Goal: Information Seeking & Learning: Learn about a topic

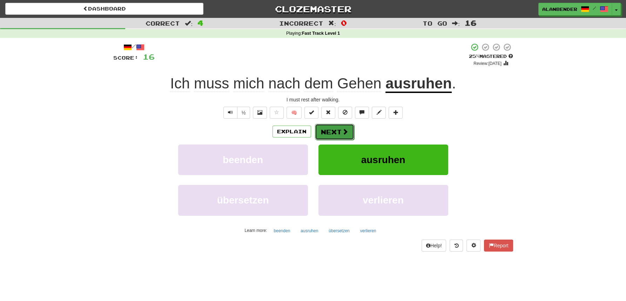
click at [335, 134] on button "Next" at bounding box center [334, 132] width 39 height 16
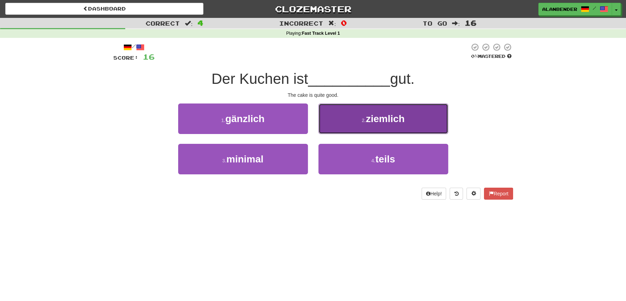
click at [395, 120] on span "ziemlich" at bounding box center [385, 118] width 39 height 11
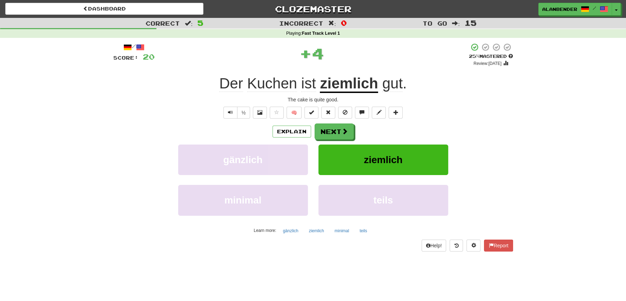
click at [355, 81] on u "ziemlich" at bounding box center [349, 84] width 58 height 18
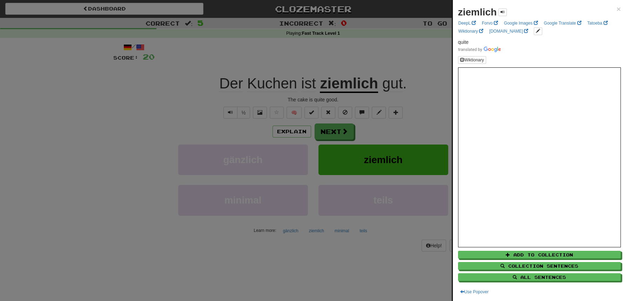
click at [359, 60] on div at bounding box center [313, 150] width 626 height 301
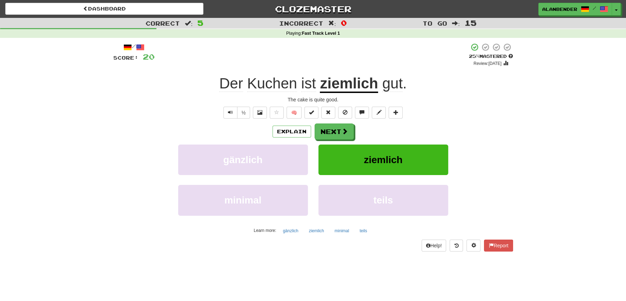
click at [281, 85] on span "Kuchen" at bounding box center [272, 83] width 50 height 17
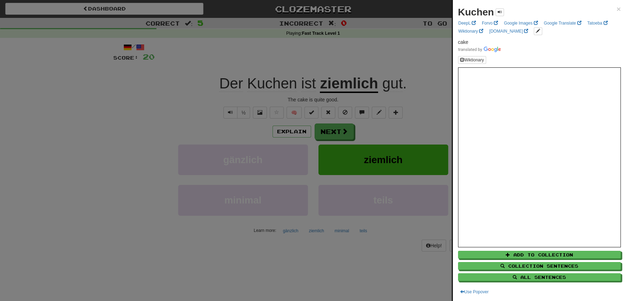
click at [303, 57] on div at bounding box center [313, 150] width 626 height 301
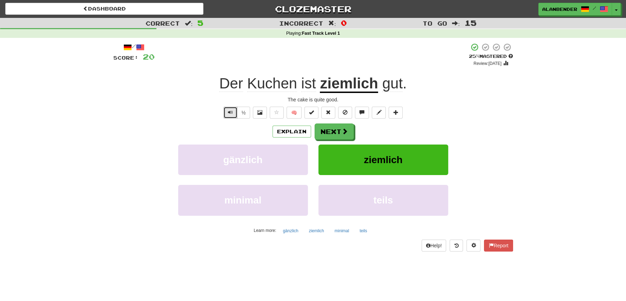
click at [225, 114] on button "Text-to-speech controls" at bounding box center [230, 113] width 14 height 12
click at [345, 132] on span at bounding box center [345, 131] width 6 height 6
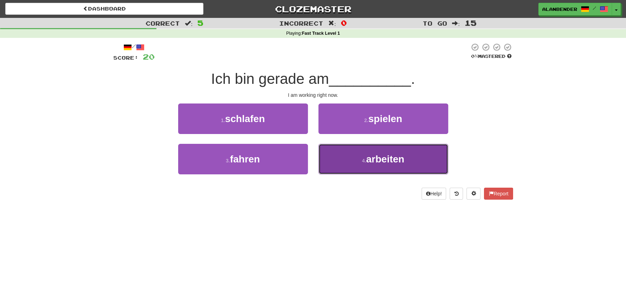
click at [391, 159] on span "arbeiten" at bounding box center [385, 159] width 38 height 11
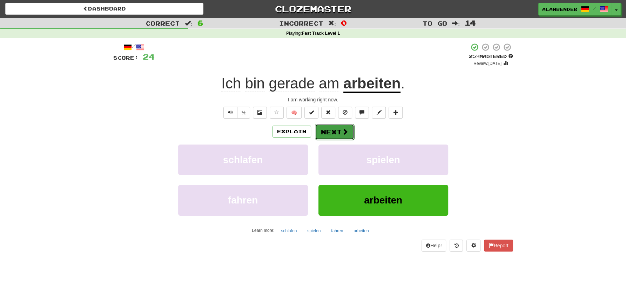
click at [329, 130] on button "Next" at bounding box center [334, 132] width 39 height 16
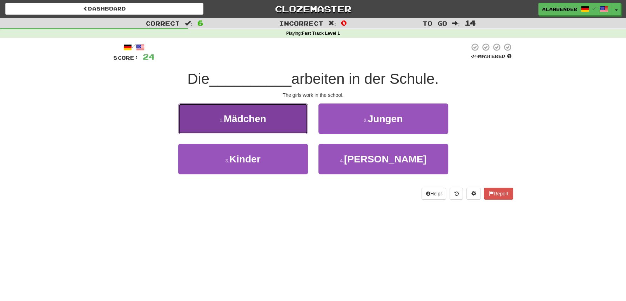
click at [253, 117] on span "Mädchen" at bounding box center [245, 118] width 42 height 11
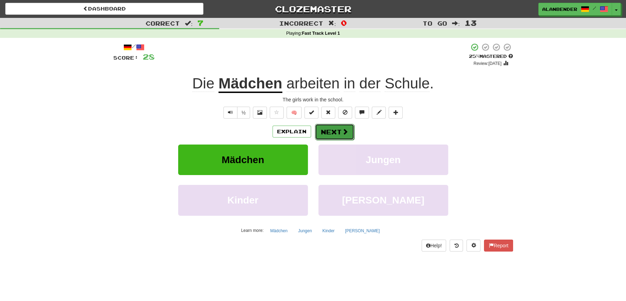
click at [328, 135] on button "Next" at bounding box center [334, 132] width 39 height 16
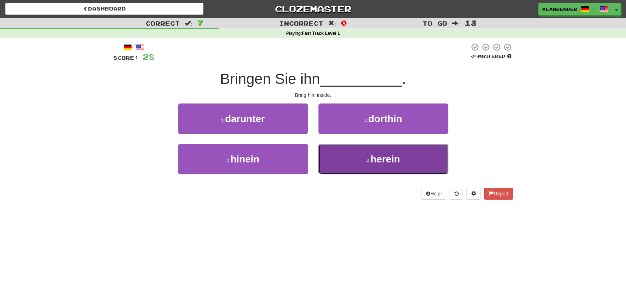
click at [384, 161] on span "herein" at bounding box center [384, 159] width 29 height 11
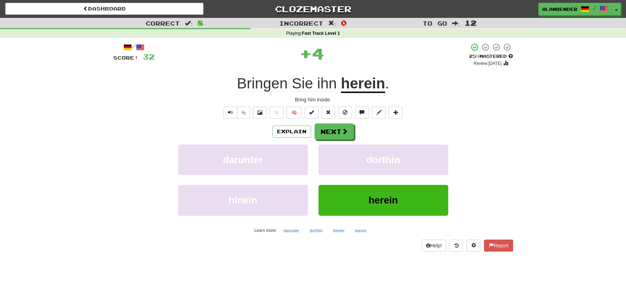
click at [359, 80] on u "herein" at bounding box center [363, 84] width 44 height 18
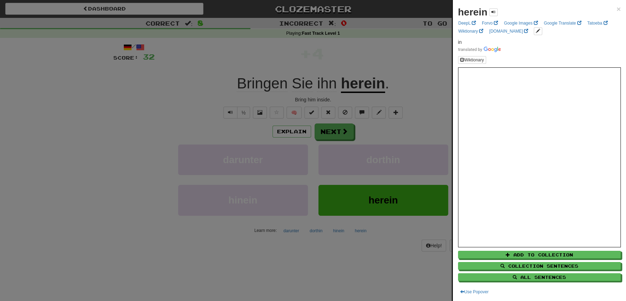
click at [365, 40] on div at bounding box center [313, 150] width 626 height 301
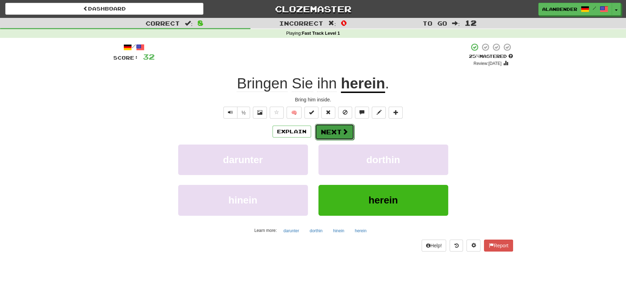
click at [338, 130] on button "Next" at bounding box center [334, 132] width 39 height 16
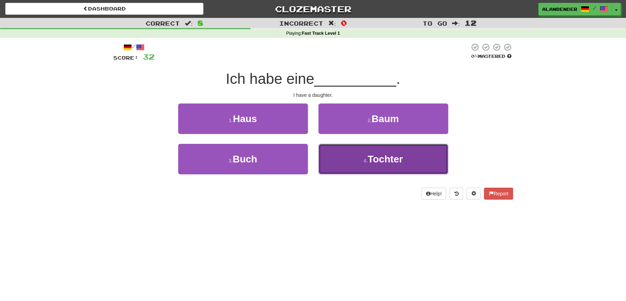
click at [390, 159] on span "Tochter" at bounding box center [384, 159] width 35 height 11
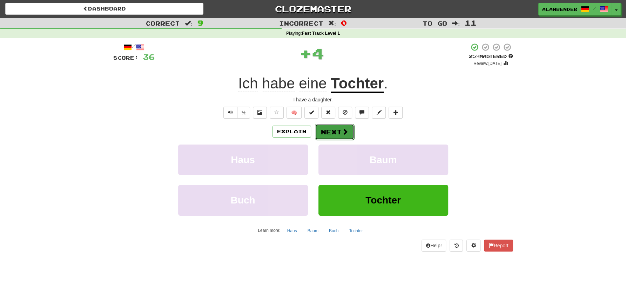
click at [340, 132] on button "Next" at bounding box center [334, 132] width 39 height 16
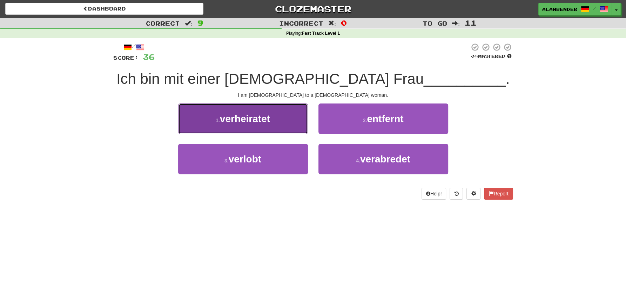
click at [265, 128] on button "1 . verheiratet" at bounding box center [243, 118] width 130 height 30
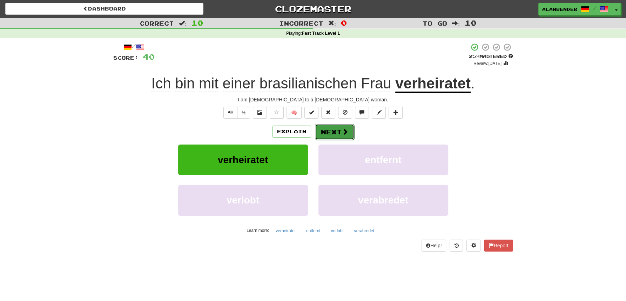
click at [342, 133] on span at bounding box center [345, 131] width 6 height 6
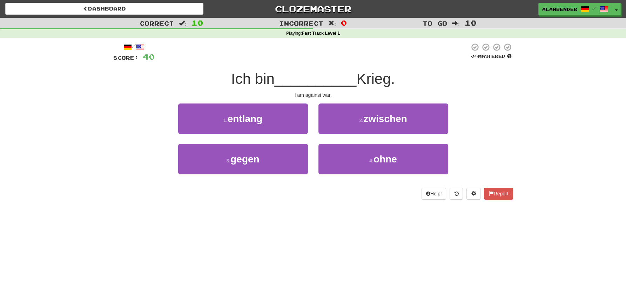
click at [258, 180] on div "3 . gegen" at bounding box center [243, 164] width 140 height 40
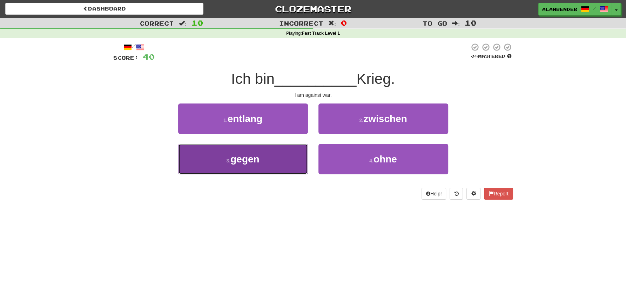
click at [258, 159] on span "gegen" at bounding box center [244, 159] width 29 height 11
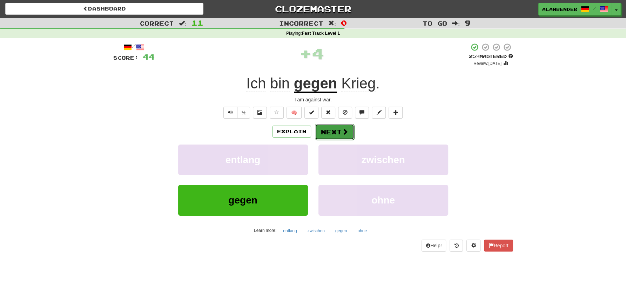
click at [332, 132] on button "Next" at bounding box center [334, 132] width 39 height 16
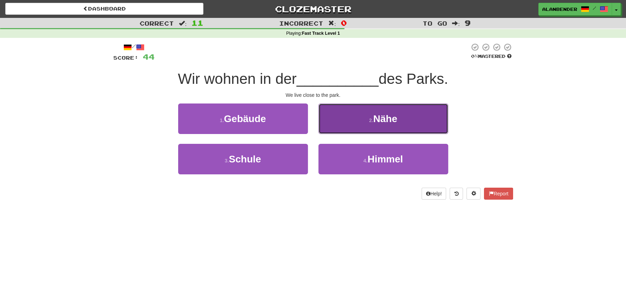
click at [385, 117] on span "Nähe" at bounding box center [385, 118] width 24 height 11
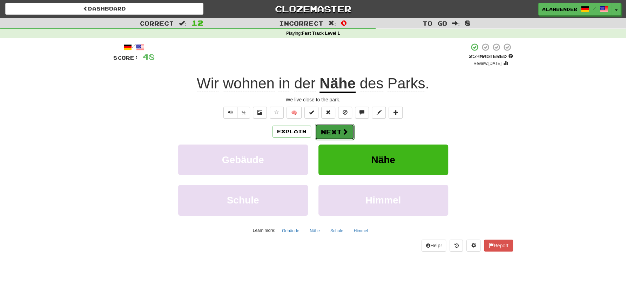
click at [335, 131] on button "Next" at bounding box center [334, 132] width 39 height 16
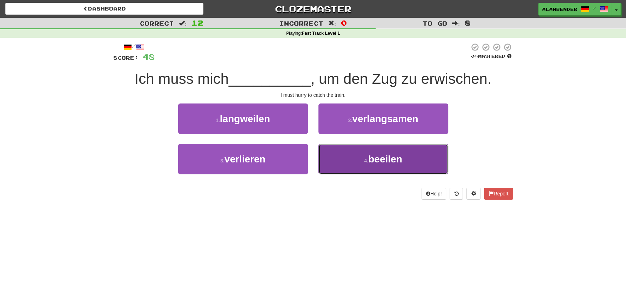
click at [367, 162] on small "4 ." at bounding box center [366, 161] width 4 height 6
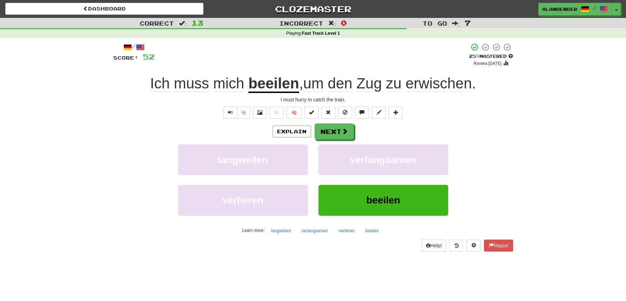
click at [438, 84] on span "erwischen" at bounding box center [438, 83] width 66 height 17
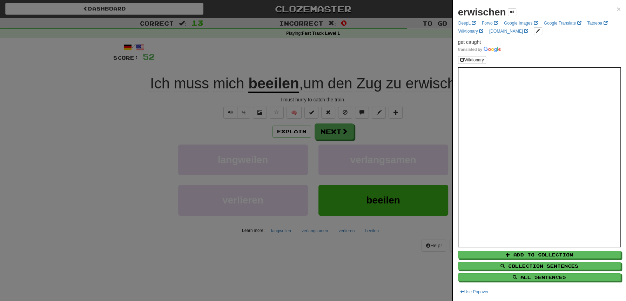
click at [403, 52] on div at bounding box center [313, 150] width 626 height 301
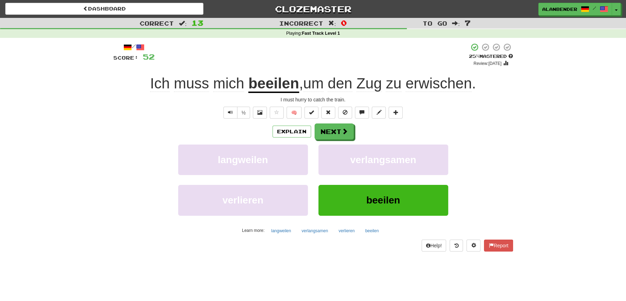
click at [431, 84] on span "erwischen" at bounding box center [438, 83] width 66 height 17
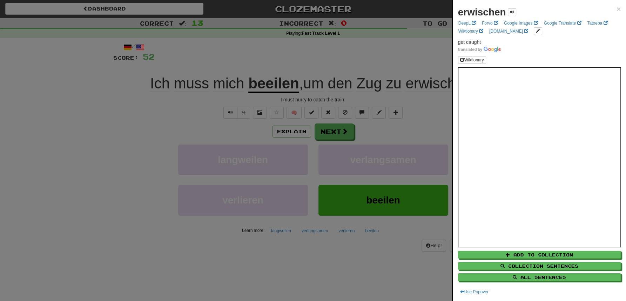
click at [405, 77] on div at bounding box center [313, 150] width 626 height 301
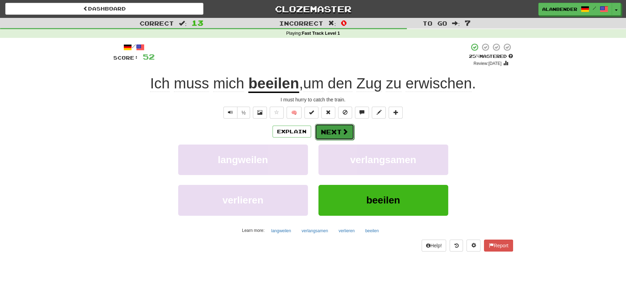
click at [331, 129] on button "Next" at bounding box center [334, 132] width 39 height 16
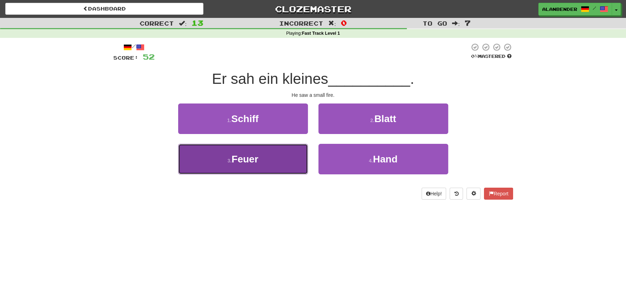
click at [247, 160] on span "Feuer" at bounding box center [244, 159] width 27 height 11
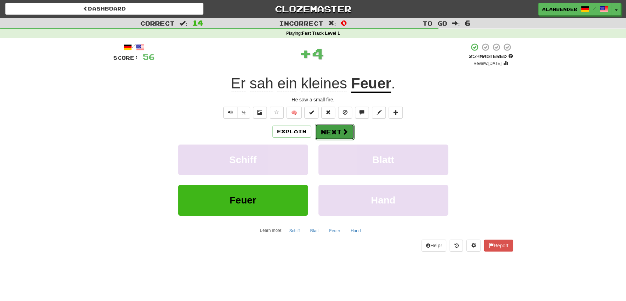
click at [329, 132] on button "Next" at bounding box center [334, 132] width 39 height 16
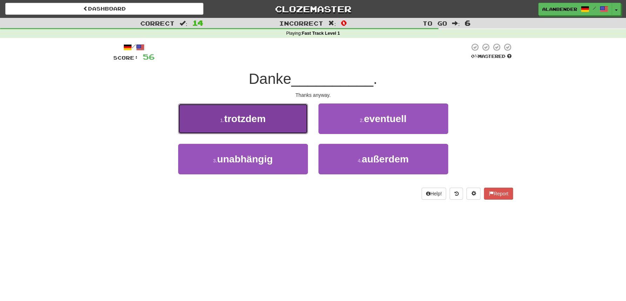
click at [271, 124] on button "1 . trotzdem" at bounding box center [243, 118] width 130 height 30
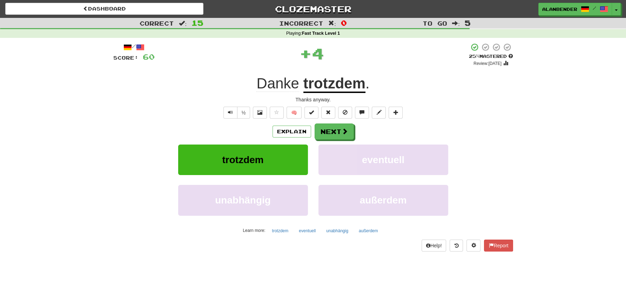
click at [340, 81] on u "trotzdem" at bounding box center [334, 84] width 62 height 18
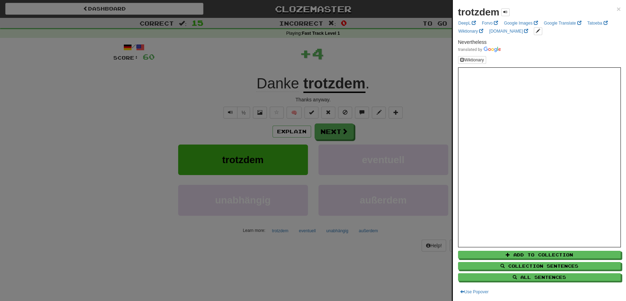
click at [340, 81] on div at bounding box center [313, 150] width 626 height 301
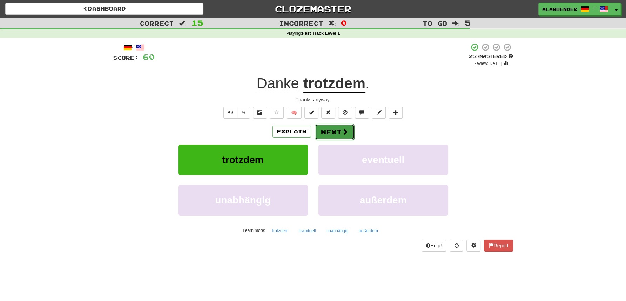
click at [336, 134] on button "Next" at bounding box center [334, 132] width 39 height 16
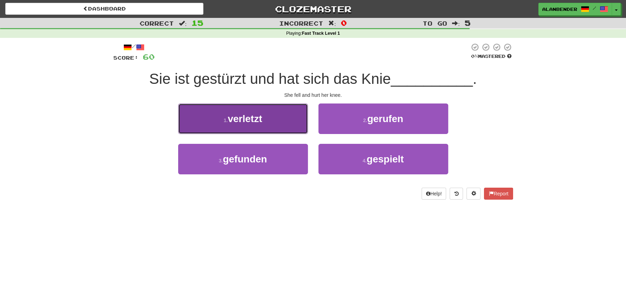
click at [263, 123] on button "1 . verletzt" at bounding box center [243, 118] width 130 height 30
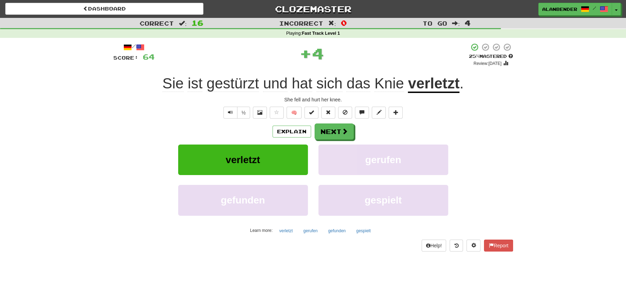
click at [433, 87] on u "verletzt" at bounding box center [434, 84] width 52 height 18
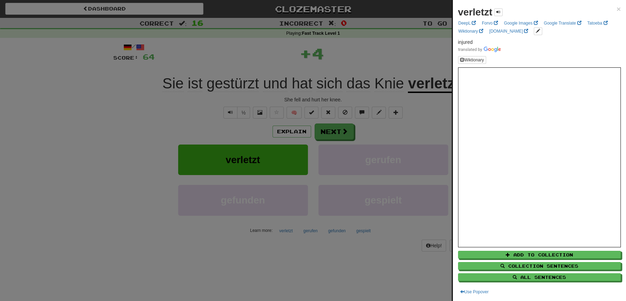
click at [402, 48] on div at bounding box center [313, 150] width 626 height 301
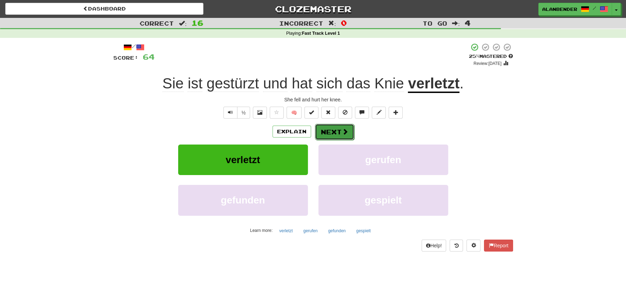
click at [333, 130] on button "Next" at bounding box center [334, 132] width 39 height 16
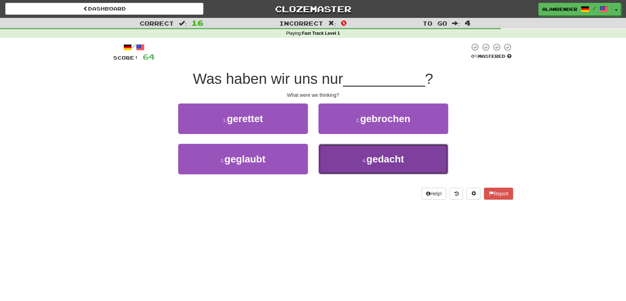
click at [384, 159] on span "gedacht" at bounding box center [385, 159] width 38 height 11
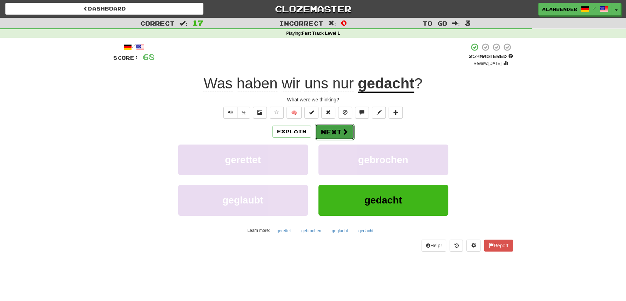
click at [323, 134] on button "Next" at bounding box center [334, 132] width 39 height 16
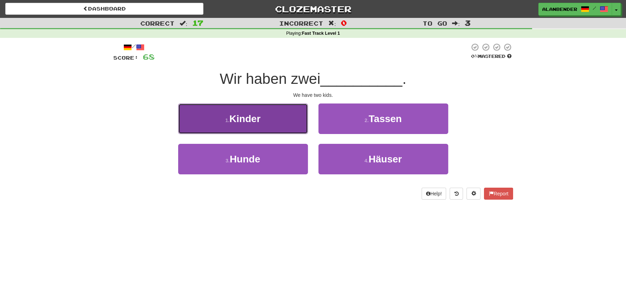
click at [257, 122] on span "Kinder" at bounding box center [244, 118] width 31 height 11
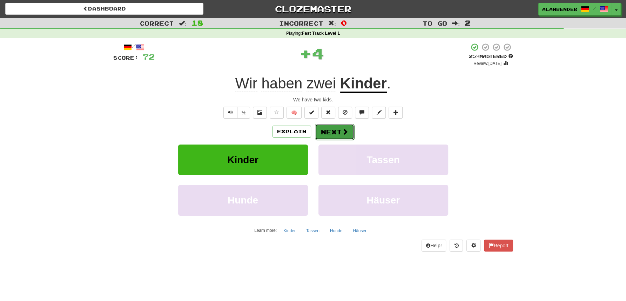
click at [337, 129] on button "Next" at bounding box center [334, 132] width 39 height 16
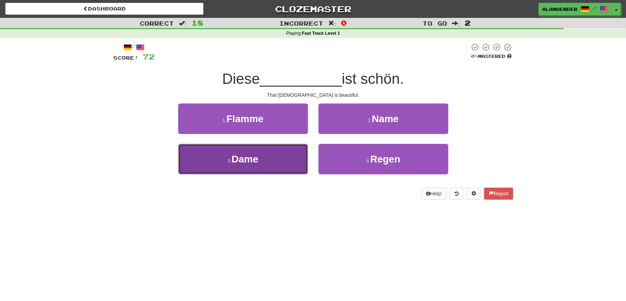
click at [251, 161] on span "Dame" at bounding box center [244, 159] width 27 height 11
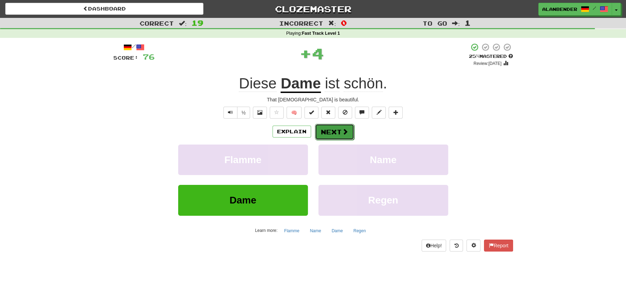
click at [334, 129] on button "Next" at bounding box center [334, 132] width 39 height 16
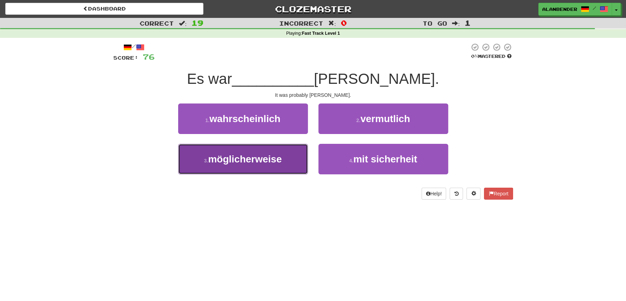
click at [249, 158] on span "möglicherweise" at bounding box center [245, 159] width 74 height 11
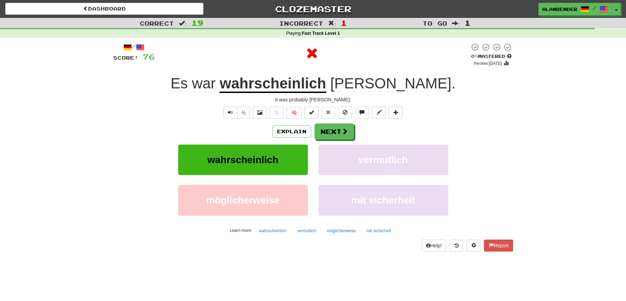
click at [316, 86] on u "wahrscheinlich" at bounding box center [272, 84] width 106 height 18
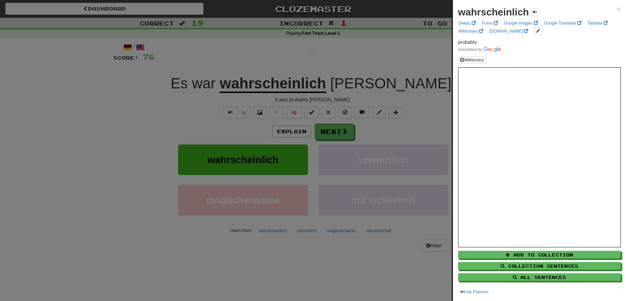
click at [351, 55] on div at bounding box center [313, 150] width 626 height 301
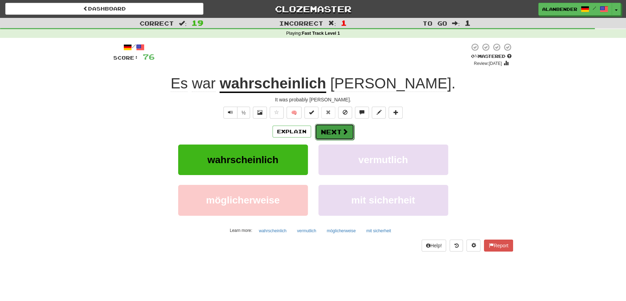
click at [329, 132] on button "Next" at bounding box center [334, 132] width 39 height 16
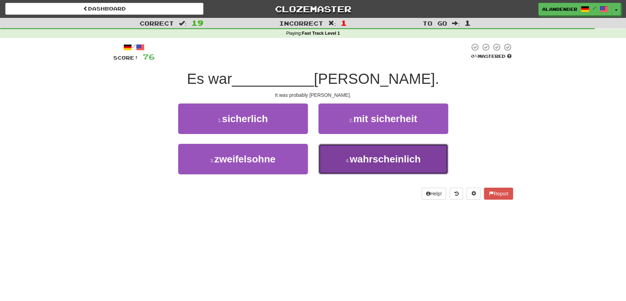
click at [379, 156] on span "wahrscheinlich" at bounding box center [384, 159] width 71 height 11
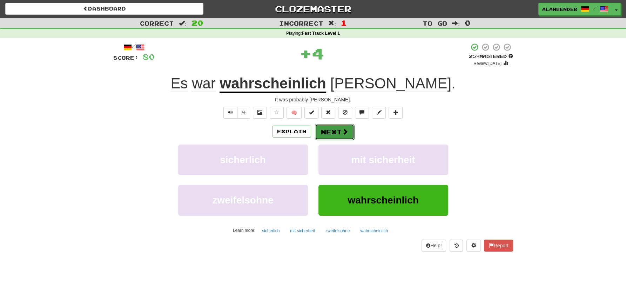
click at [329, 129] on button "Next" at bounding box center [334, 132] width 39 height 16
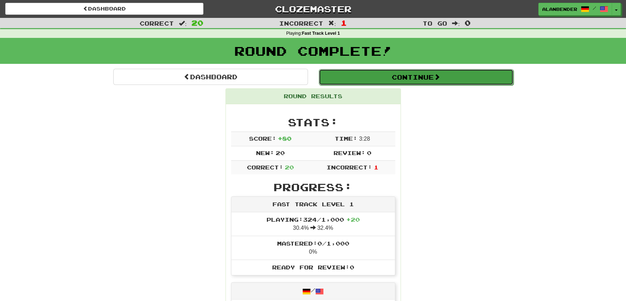
click at [386, 78] on button "Continue" at bounding box center [416, 77] width 195 height 16
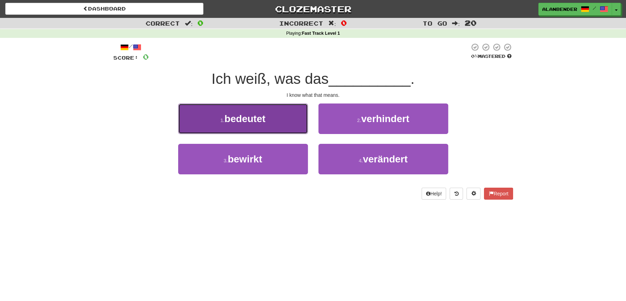
click at [254, 117] on span "bedeutet" at bounding box center [244, 118] width 41 height 11
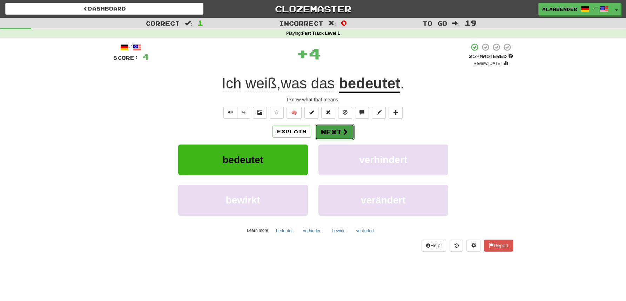
click at [336, 132] on button "Next" at bounding box center [334, 132] width 39 height 16
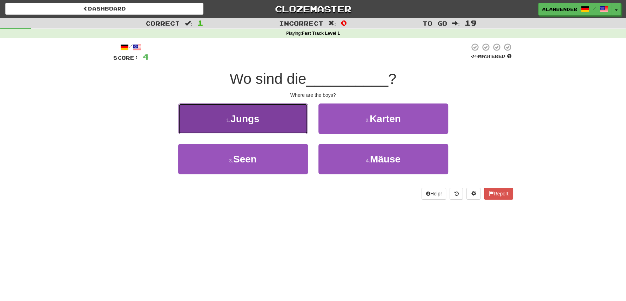
click at [247, 119] on span "Jungs" at bounding box center [244, 118] width 29 height 11
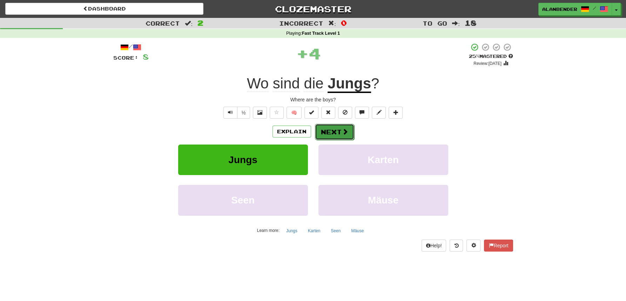
click at [334, 128] on button "Next" at bounding box center [334, 132] width 39 height 16
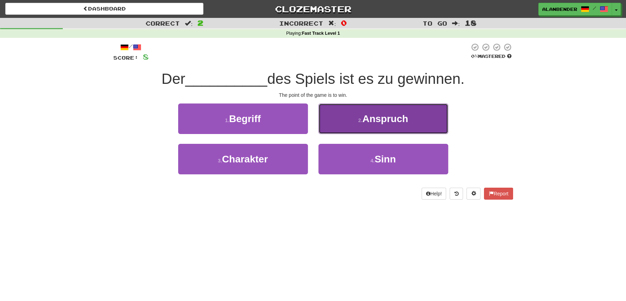
click at [366, 118] on span "Anspruch" at bounding box center [385, 118] width 46 height 11
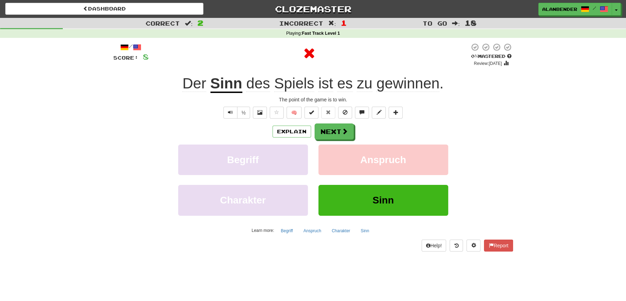
click at [228, 85] on u "Sinn" at bounding box center [226, 84] width 32 height 18
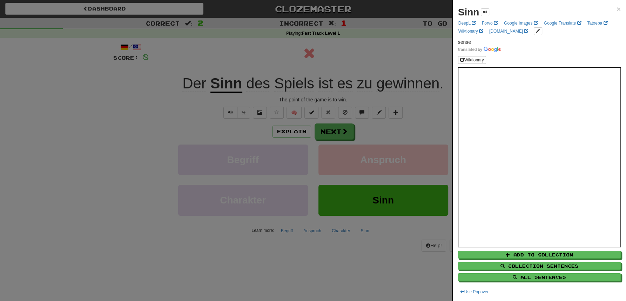
click at [261, 58] on div at bounding box center [313, 150] width 626 height 301
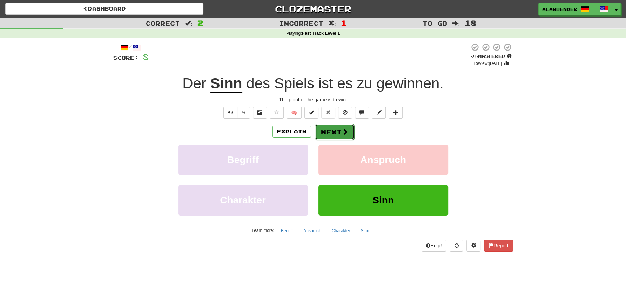
click at [338, 132] on button "Next" at bounding box center [334, 132] width 39 height 16
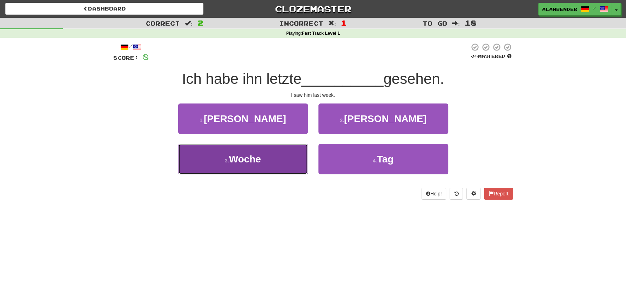
click at [236, 160] on span "Woche" at bounding box center [245, 159] width 32 height 11
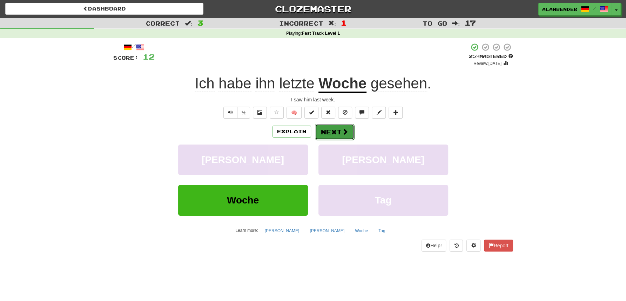
click at [334, 131] on button "Next" at bounding box center [334, 132] width 39 height 16
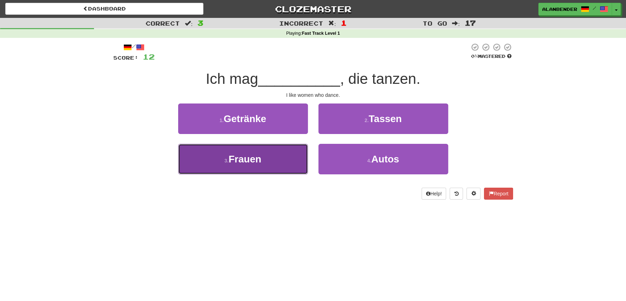
click at [251, 164] on span "Frauen" at bounding box center [245, 159] width 33 height 11
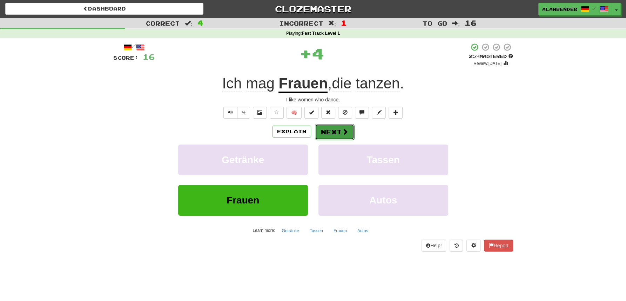
click at [342, 131] on span at bounding box center [345, 131] width 6 height 6
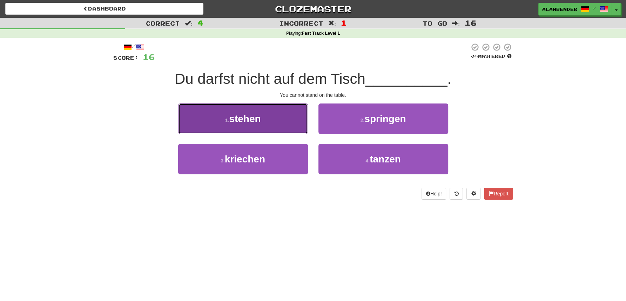
click at [250, 120] on span "stehen" at bounding box center [245, 118] width 32 height 11
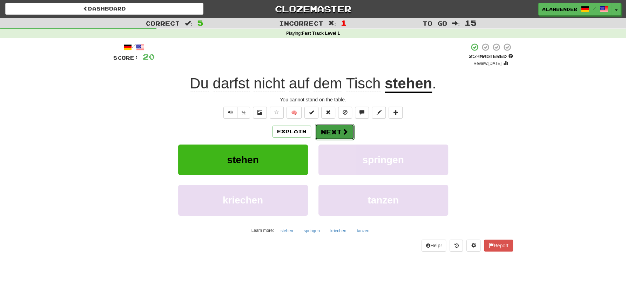
click at [338, 128] on button "Next" at bounding box center [334, 132] width 39 height 16
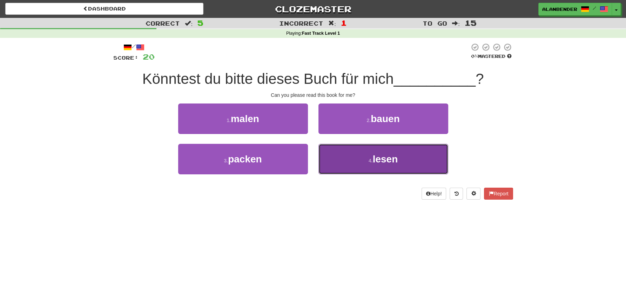
click at [375, 165] on button "4 . lesen" at bounding box center [383, 159] width 130 height 30
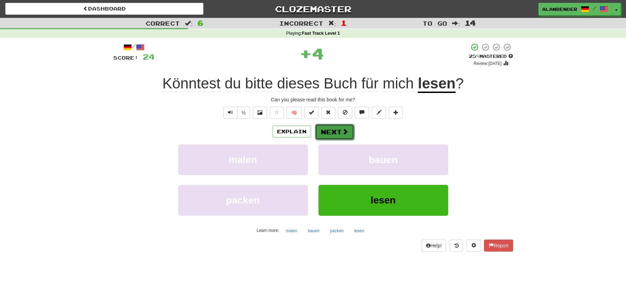
click at [338, 131] on button "Next" at bounding box center [334, 132] width 39 height 16
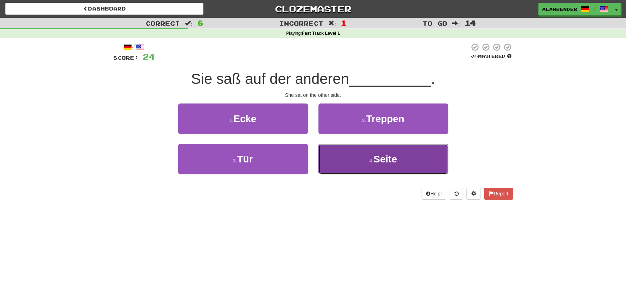
click at [397, 152] on button "4 . Seite" at bounding box center [383, 159] width 130 height 30
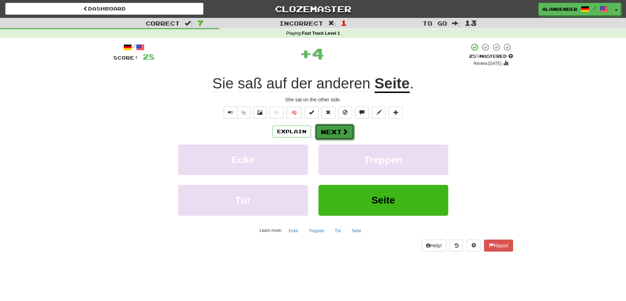
click at [332, 131] on button "Next" at bounding box center [334, 132] width 39 height 16
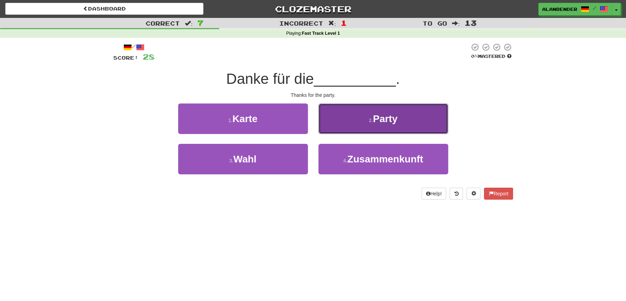
click at [387, 116] on span "Party" at bounding box center [385, 118] width 25 height 11
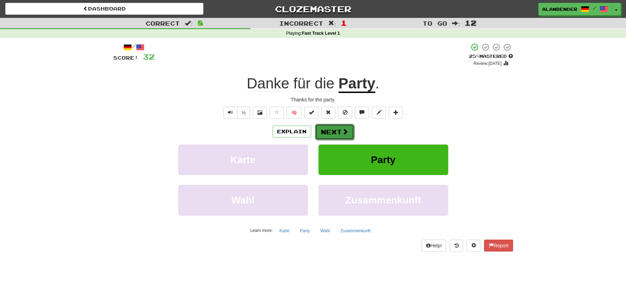
click at [335, 131] on button "Next" at bounding box center [334, 132] width 39 height 16
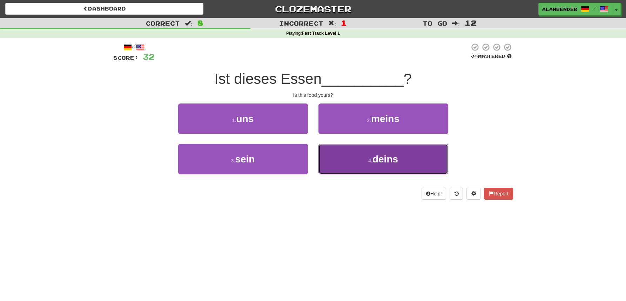
click at [370, 160] on small "4 ." at bounding box center [370, 161] width 4 height 6
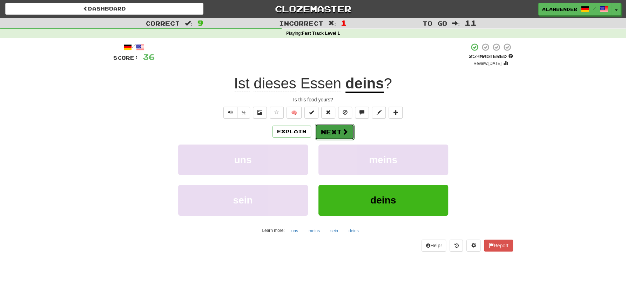
click at [339, 130] on button "Next" at bounding box center [334, 132] width 39 height 16
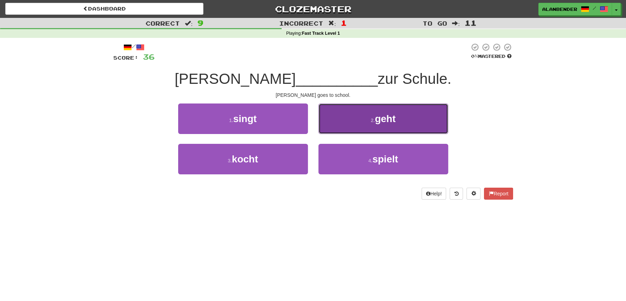
click at [381, 120] on span "geht" at bounding box center [385, 118] width 21 height 11
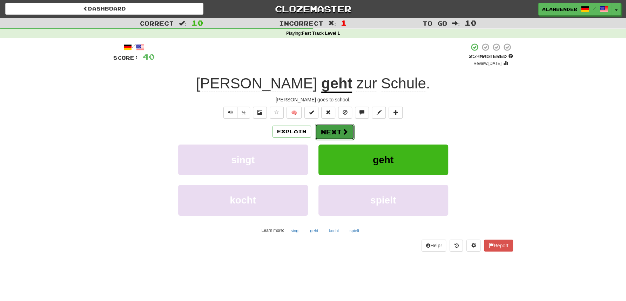
click at [330, 132] on button "Next" at bounding box center [334, 132] width 39 height 16
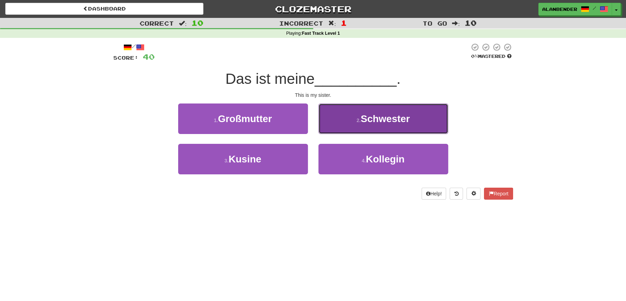
click at [372, 121] on span "Schwester" at bounding box center [384, 118] width 49 height 11
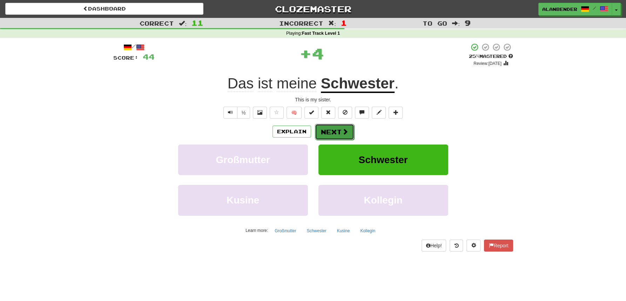
click at [336, 130] on button "Next" at bounding box center [334, 132] width 39 height 16
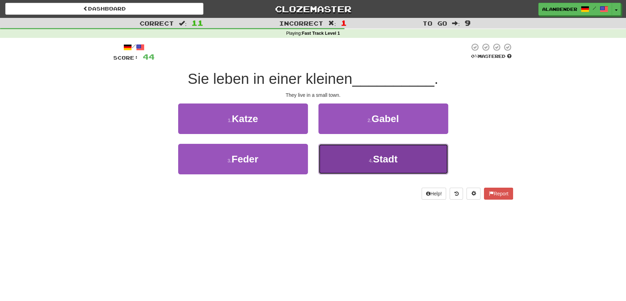
click at [378, 162] on span "Stadt" at bounding box center [385, 159] width 25 height 11
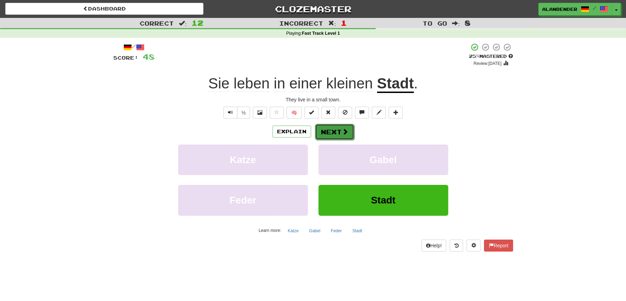
click at [335, 130] on button "Next" at bounding box center [334, 132] width 39 height 16
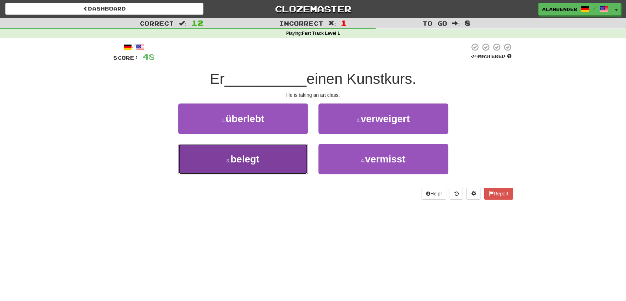
click at [246, 163] on span "belegt" at bounding box center [244, 159] width 29 height 11
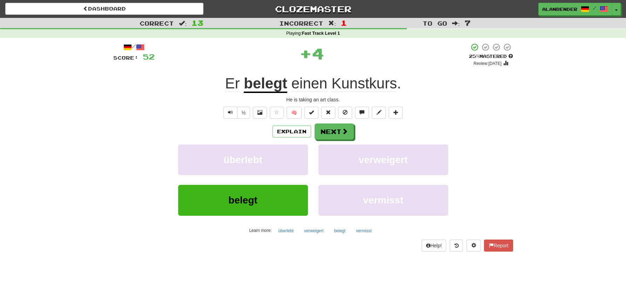
click at [259, 83] on u "belegt" at bounding box center [265, 84] width 43 height 18
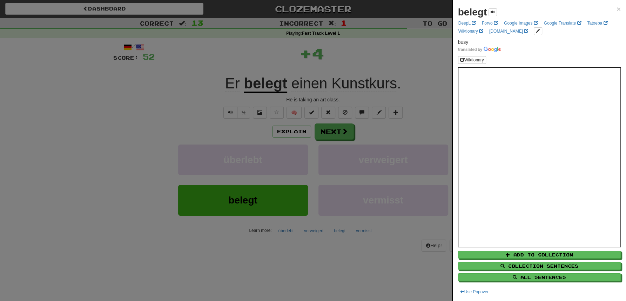
click at [265, 53] on div at bounding box center [313, 150] width 626 height 301
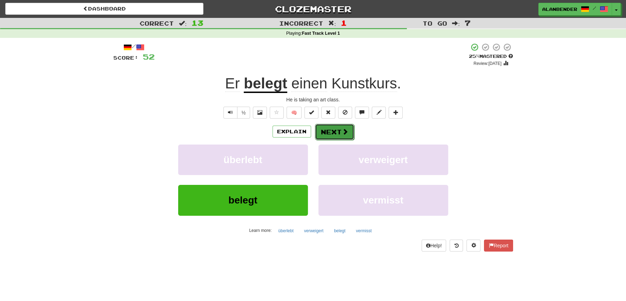
click at [333, 132] on button "Next" at bounding box center [334, 132] width 39 height 16
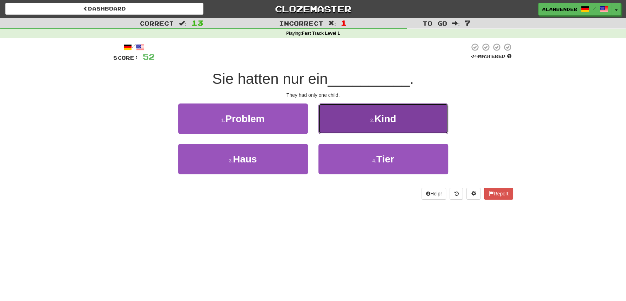
click at [387, 121] on span "Kind" at bounding box center [385, 118] width 22 height 11
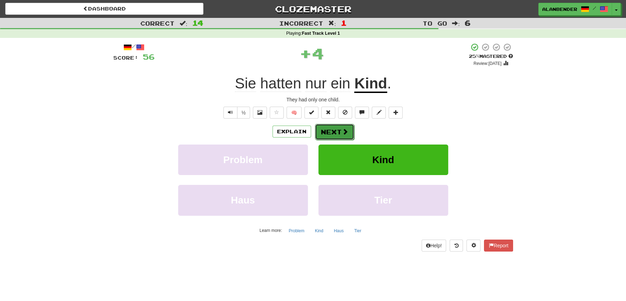
click at [334, 128] on button "Next" at bounding box center [334, 132] width 39 height 16
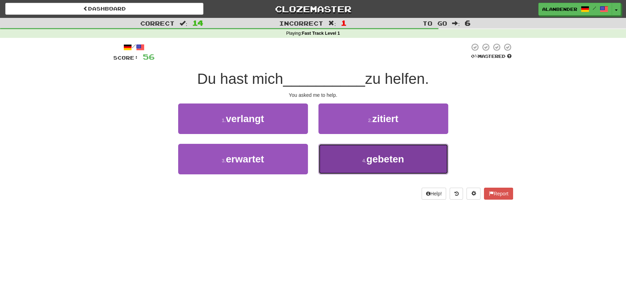
click at [388, 159] on span "gebeten" at bounding box center [385, 159] width 38 height 11
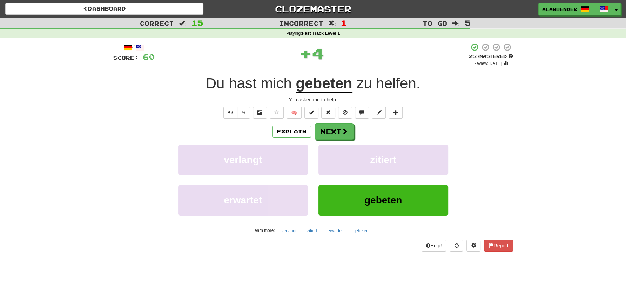
click at [335, 84] on u "gebeten" at bounding box center [323, 84] width 56 height 18
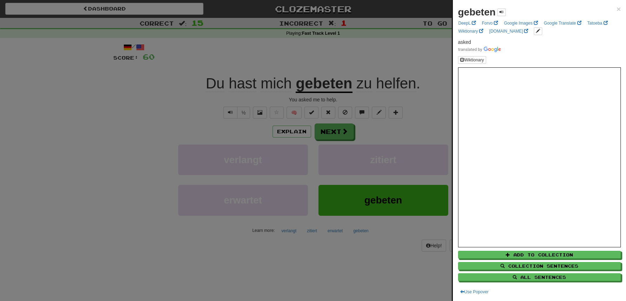
click at [354, 55] on div at bounding box center [313, 150] width 626 height 301
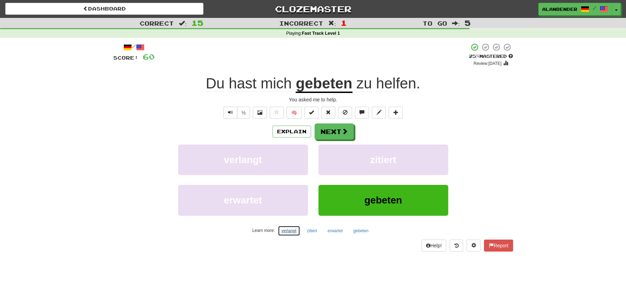
click at [287, 230] on button "verlangt" at bounding box center [289, 230] width 23 height 11
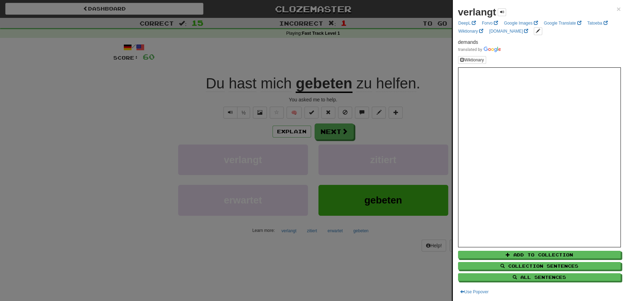
click at [350, 52] on div at bounding box center [313, 150] width 626 height 301
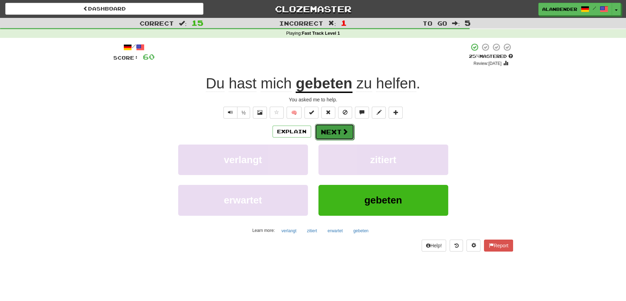
click at [331, 132] on button "Next" at bounding box center [334, 132] width 39 height 16
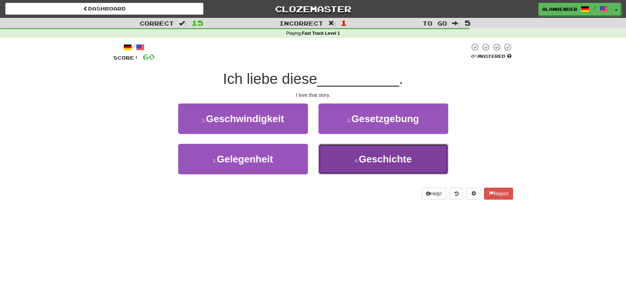
click at [386, 163] on span "Geschichte" at bounding box center [385, 159] width 53 height 11
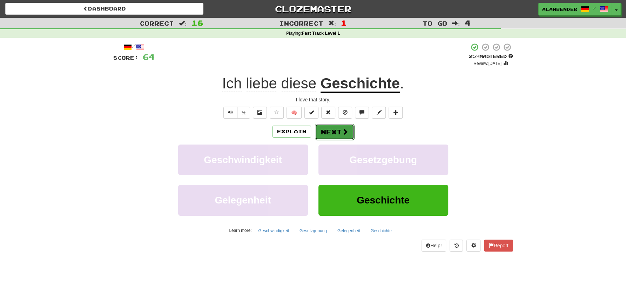
click at [338, 131] on button "Next" at bounding box center [334, 132] width 39 height 16
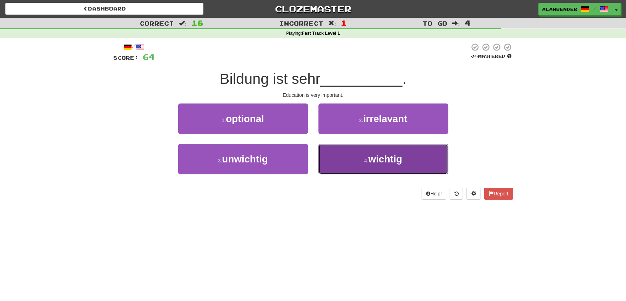
click at [377, 160] on span "wichtig" at bounding box center [385, 159] width 34 height 11
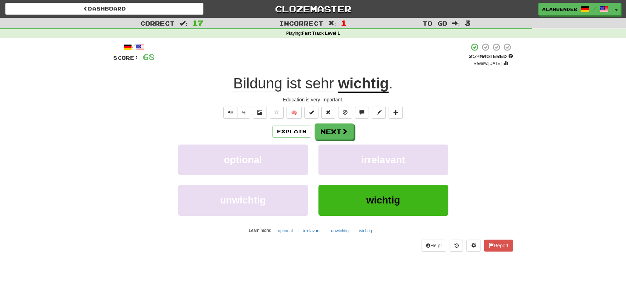
click at [471, 114] on div "½ 🧠" at bounding box center [313, 113] width 400 height 12
click at [330, 135] on button "Next" at bounding box center [334, 132] width 39 height 16
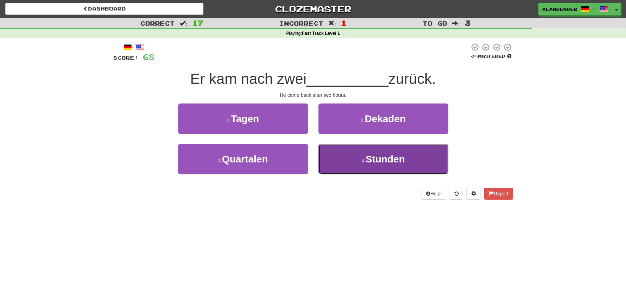
click at [378, 159] on span "Stunden" at bounding box center [384, 159] width 39 height 11
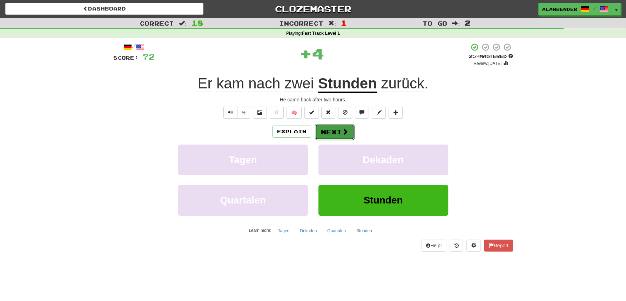
click at [329, 128] on button "Next" at bounding box center [334, 132] width 39 height 16
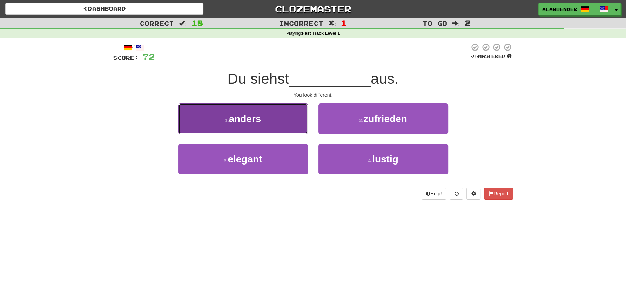
click at [261, 122] on span "anders" at bounding box center [245, 118] width 32 height 11
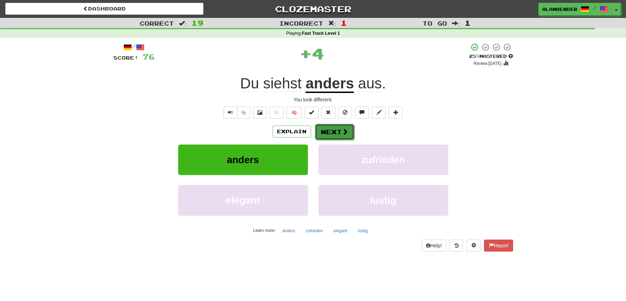
click at [337, 135] on button "Next" at bounding box center [334, 132] width 39 height 16
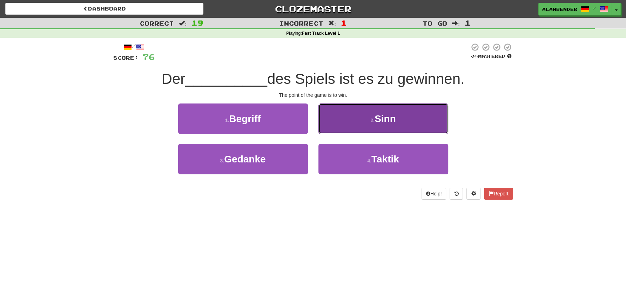
click at [381, 117] on span "Sinn" at bounding box center [384, 118] width 21 height 11
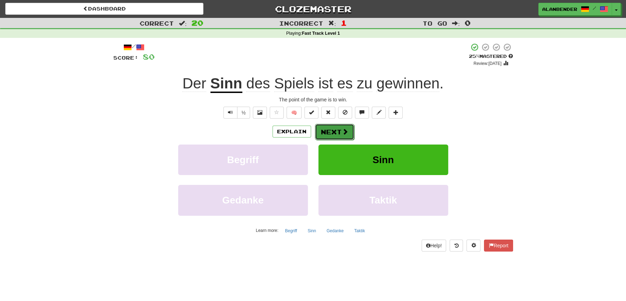
click at [340, 133] on button "Next" at bounding box center [334, 132] width 39 height 16
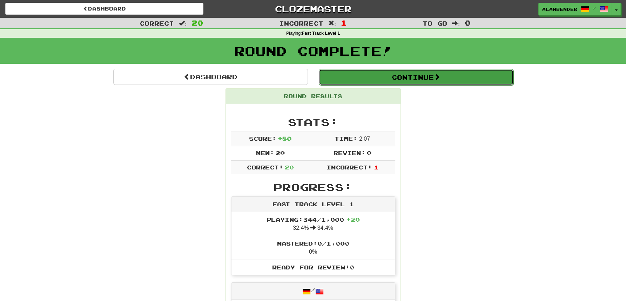
click at [394, 79] on button "Continue" at bounding box center [416, 77] width 195 height 16
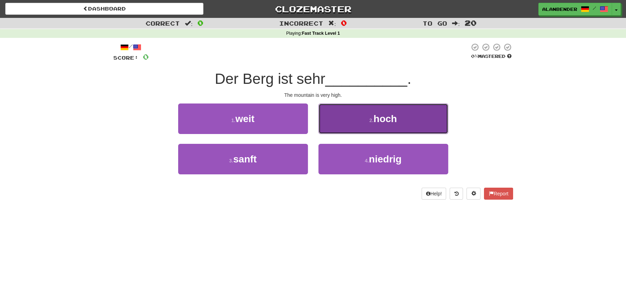
click at [391, 120] on span "hoch" at bounding box center [384, 118] width 23 height 11
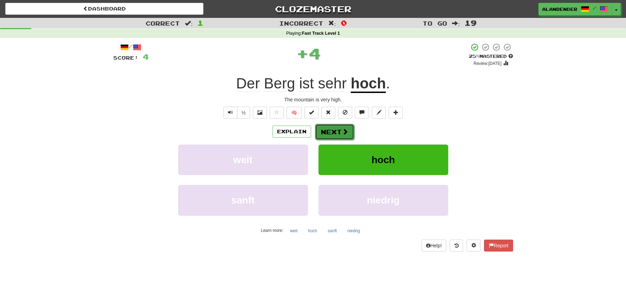
click at [345, 131] on span at bounding box center [345, 131] width 6 height 6
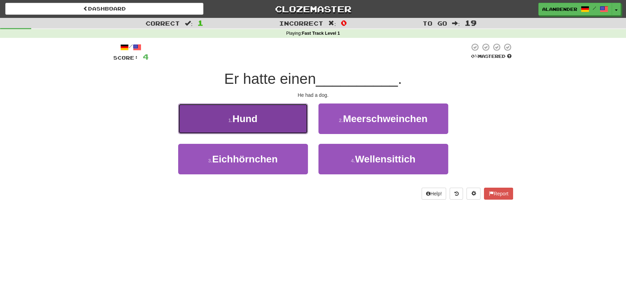
click at [253, 113] on span "Hund" at bounding box center [244, 118] width 25 height 11
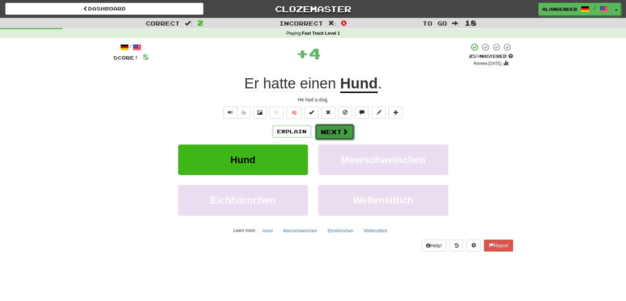
click at [332, 130] on button "Next" at bounding box center [334, 132] width 39 height 16
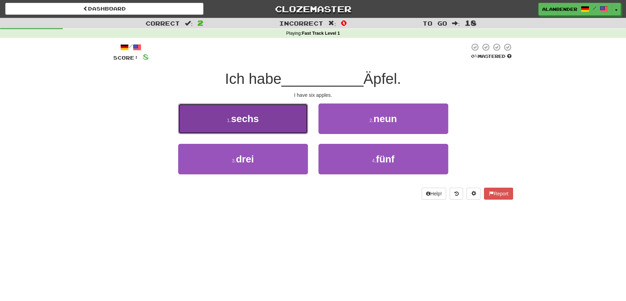
click at [262, 121] on button "1 . sechs" at bounding box center [243, 118] width 130 height 30
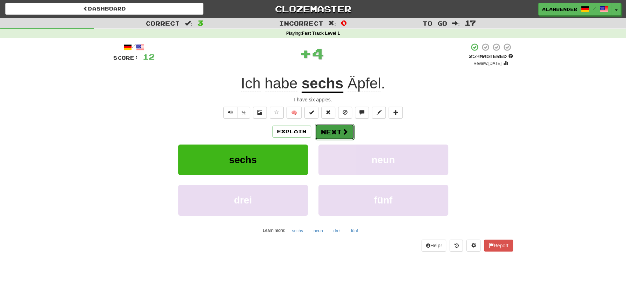
click at [334, 130] on button "Next" at bounding box center [334, 132] width 39 height 16
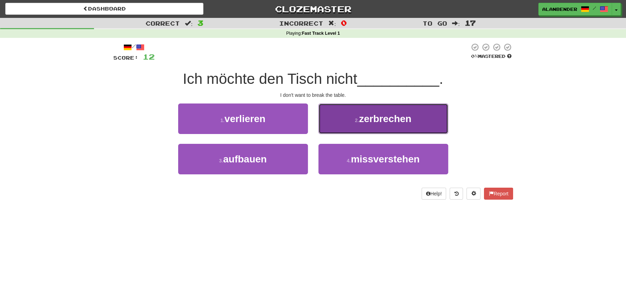
click at [385, 127] on button "2 . zerbrechen" at bounding box center [383, 118] width 130 height 30
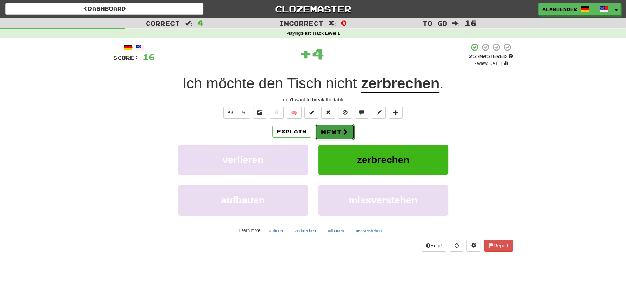
click at [324, 134] on button "Next" at bounding box center [334, 132] width 39 height 16
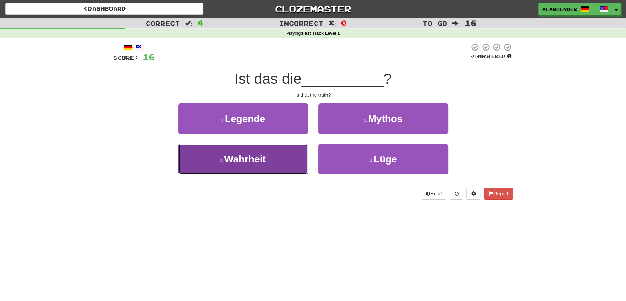
click at [257, 159] on span "Wahrheit" at bounding box center [245, 159] width 42 height 11
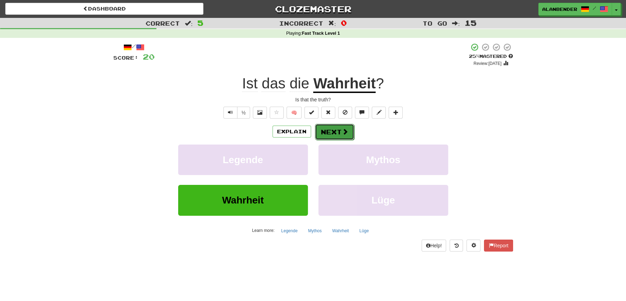
click at [339, 130] on button "Next" at bounding box center [334, 132] width 39 height 16
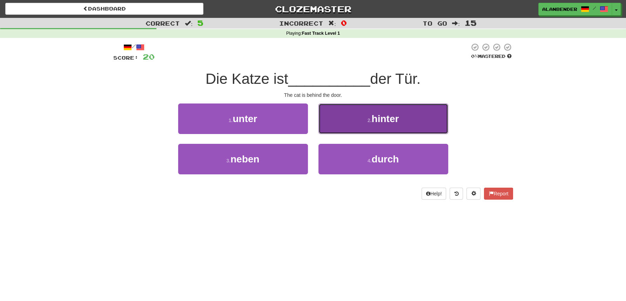
click at [394, 122] on span "hinter" at bounding box center [384, 118] width 27 height 11
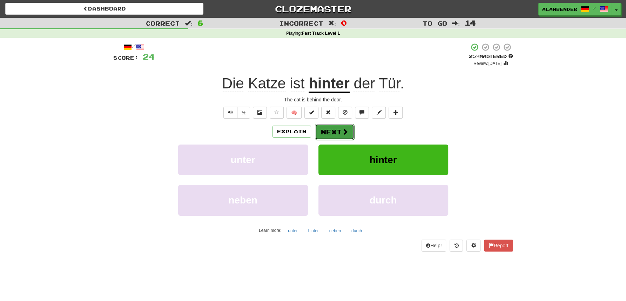
click at [334, 131] on button "Next" at bounding box center [334, 132] width 39 height 16
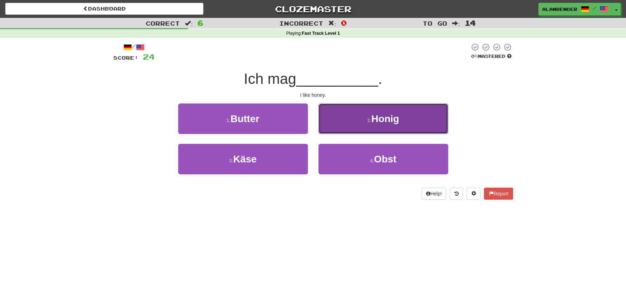
click at [393, 124] on span "Honig" at bounding box center [385, 118] width 28 height 11
